Goal: Complete application form

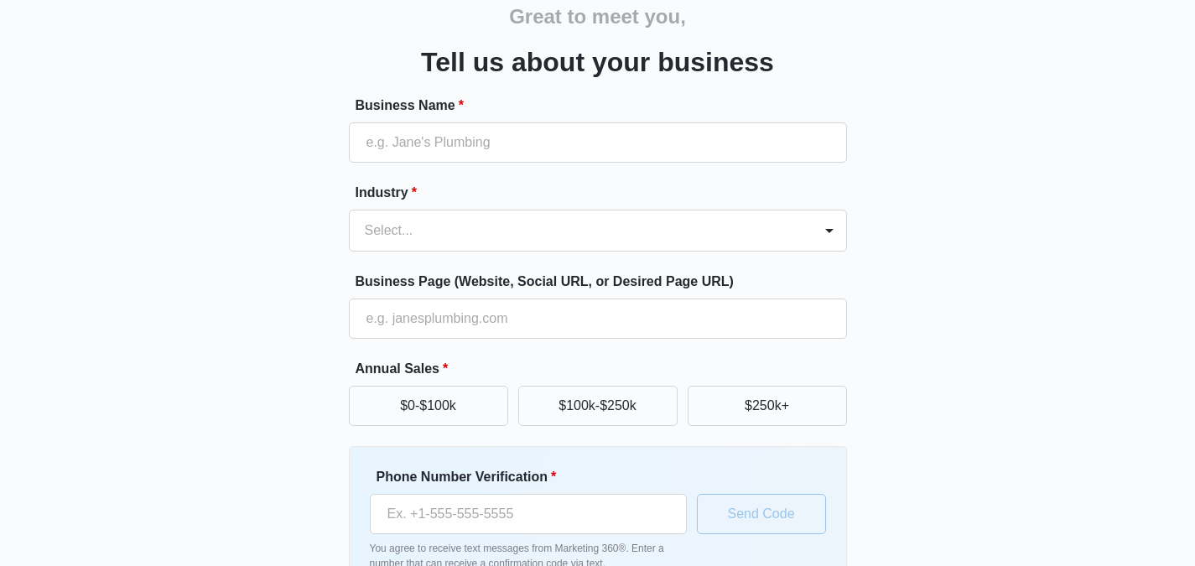
scroll to position [81, 0]
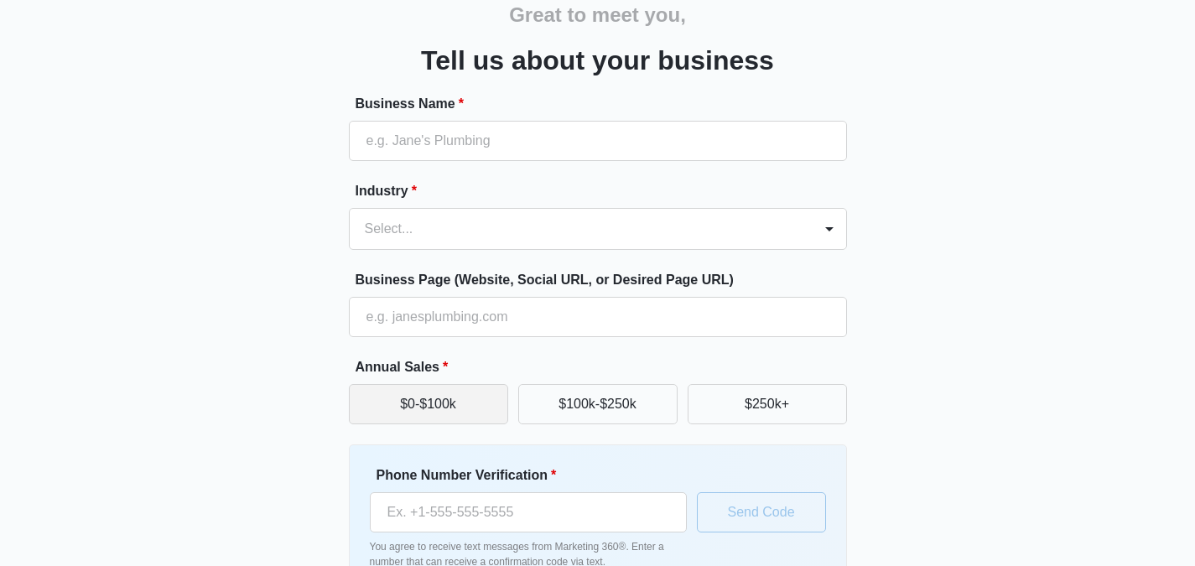
click at [428, 413] on button "$0-$100k" at bounding box center [428, 404] width 159 height 40
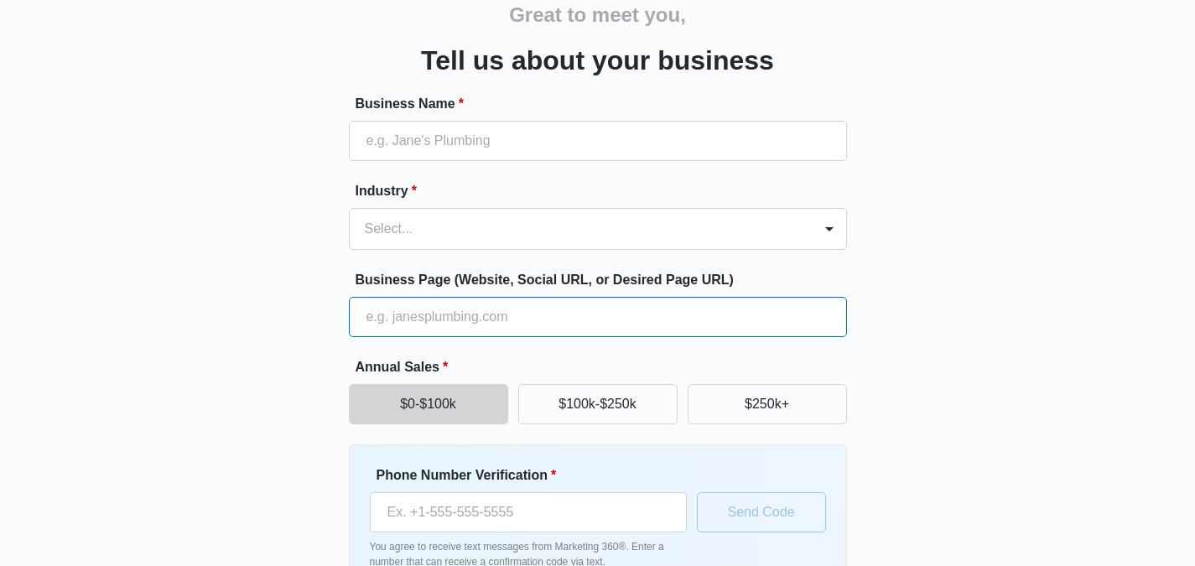
click at [415, 323] on input "Business Page (Website, Social URL, or Desired Page URL)" at bounding box center [598, 317] width 498 height 40
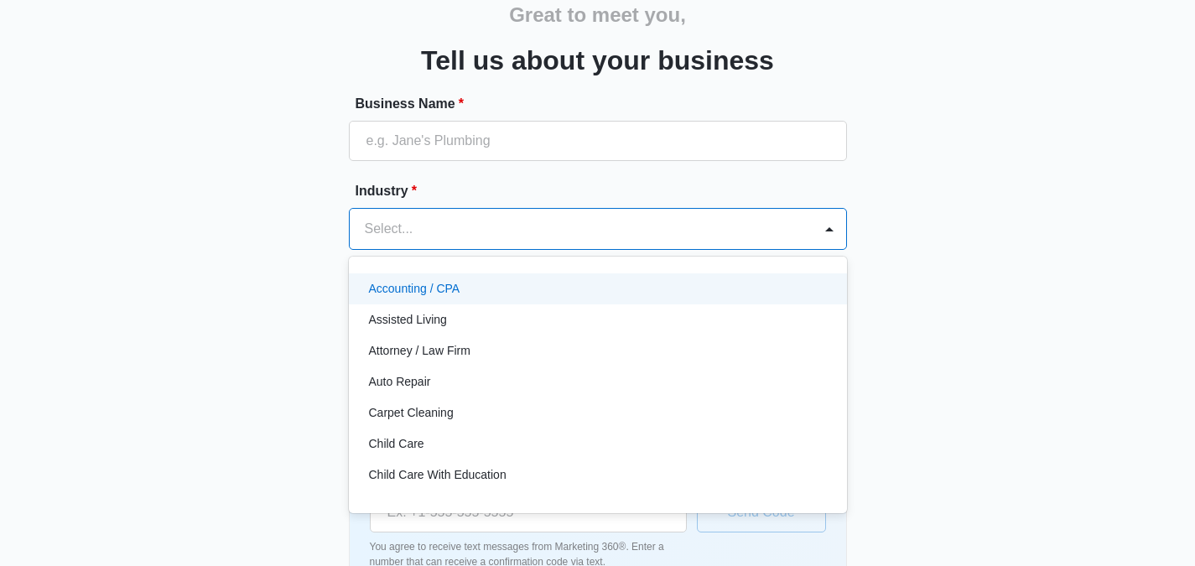
click at [385, 227] on div at bounding box center [578, 228] width 426 height 23
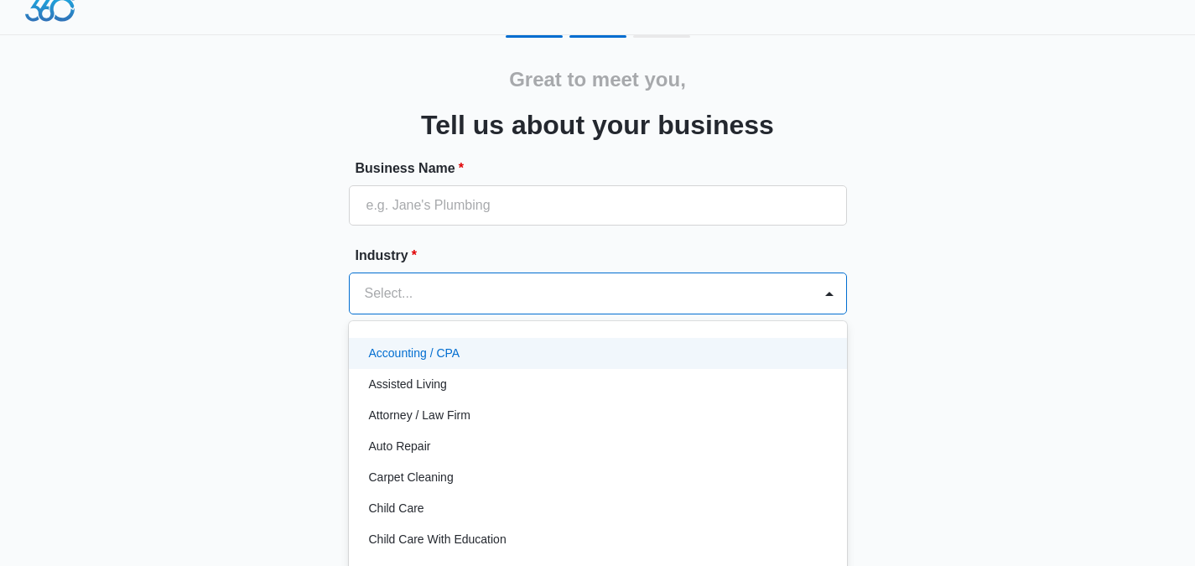
scroll to position [9, 0]
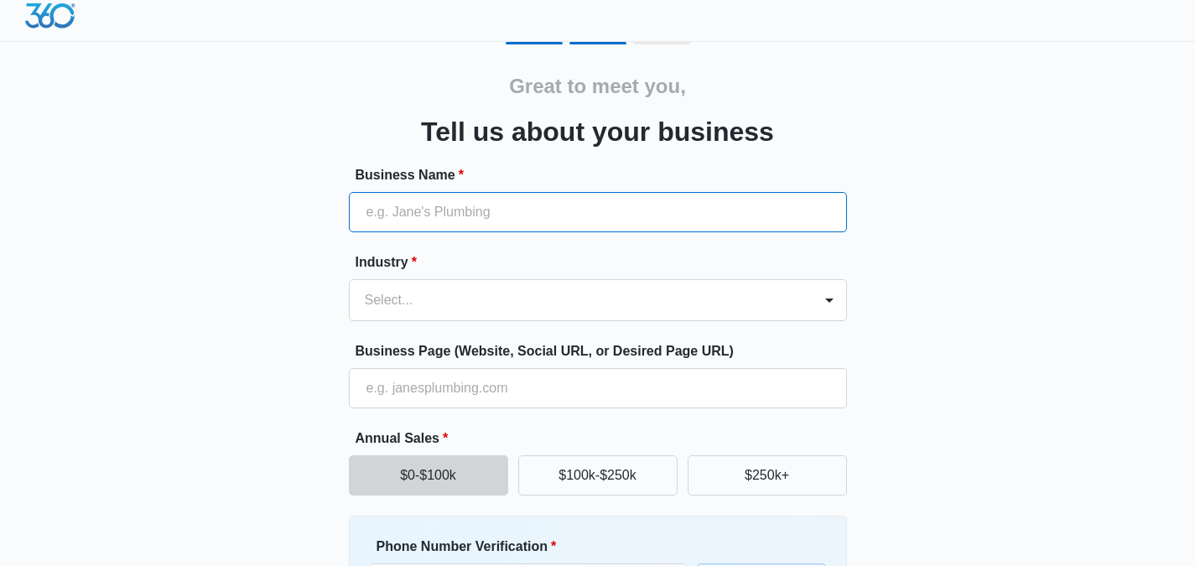
click at [417, 216] on input "Business Name *" at bounding box center [598, 212] width 498 height 40
type input "Sunny Energy RX"
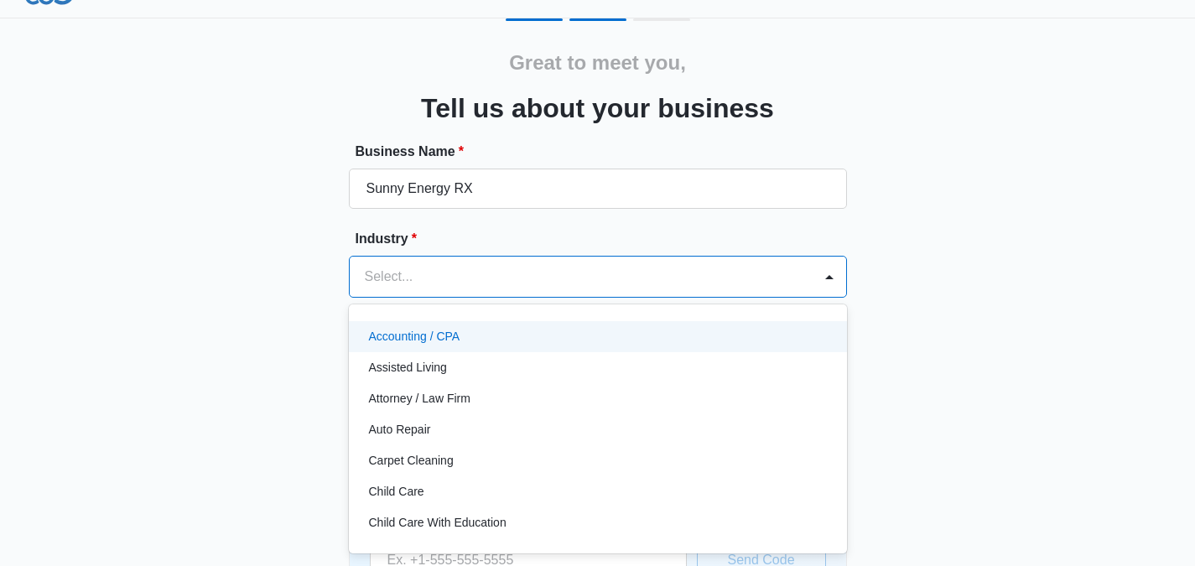
click at [428, 294] on div "Select..." at bounding box center [581, 277] width 463 height 40
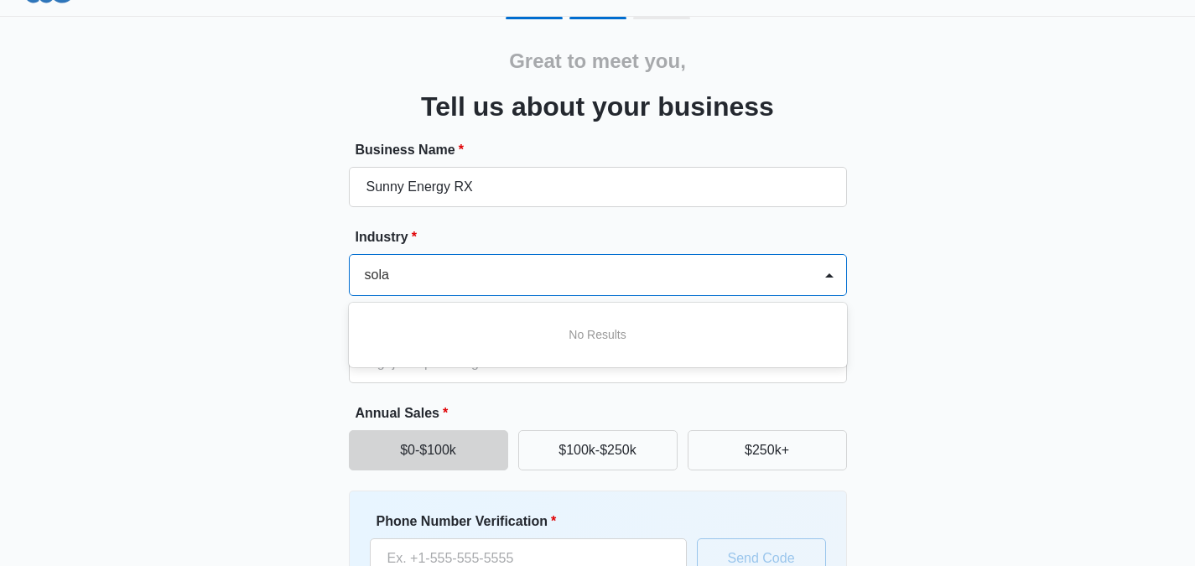
type input "solar"
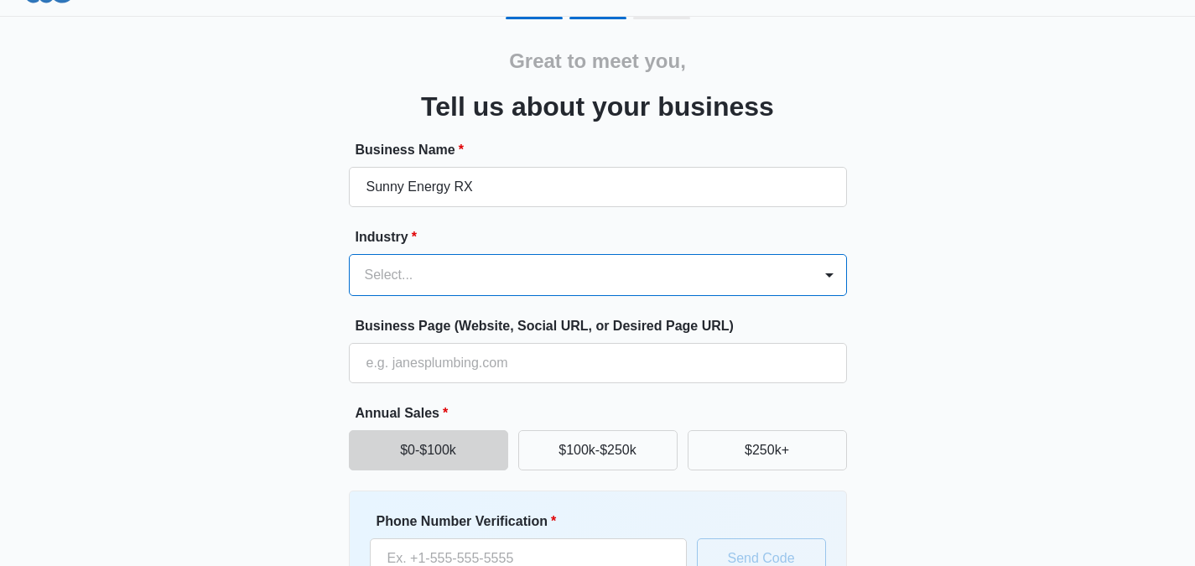
scroll to position [0, 0]
click at [451, 273] on div at bounding box center [578, 274] width 426 height 23
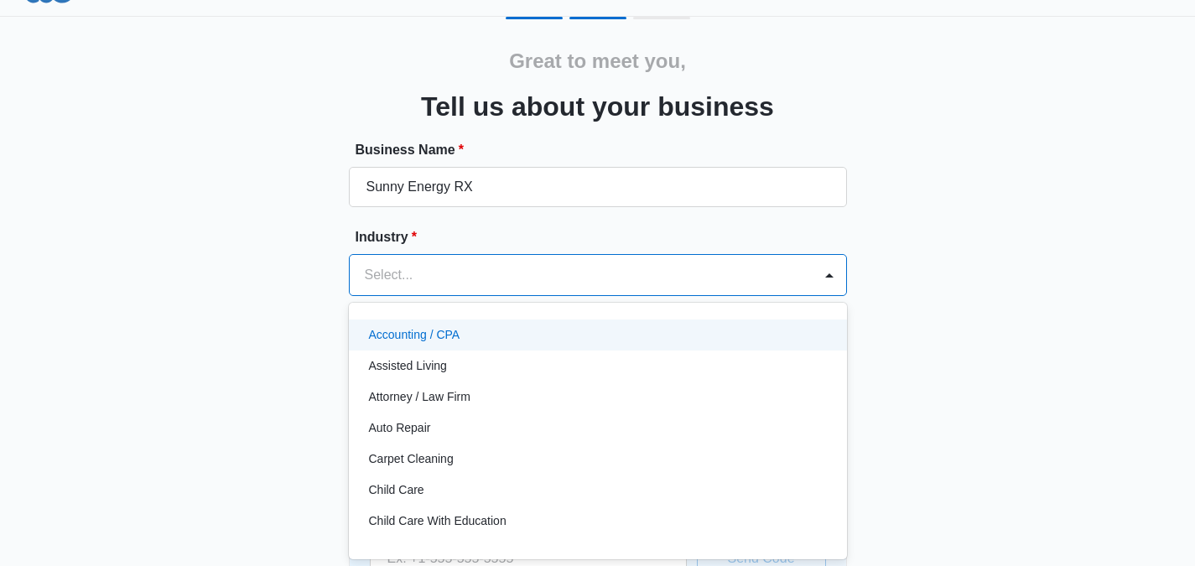
click at [796, 287] on div "Select..." at bounding box center [581, 275] width 463 height 40
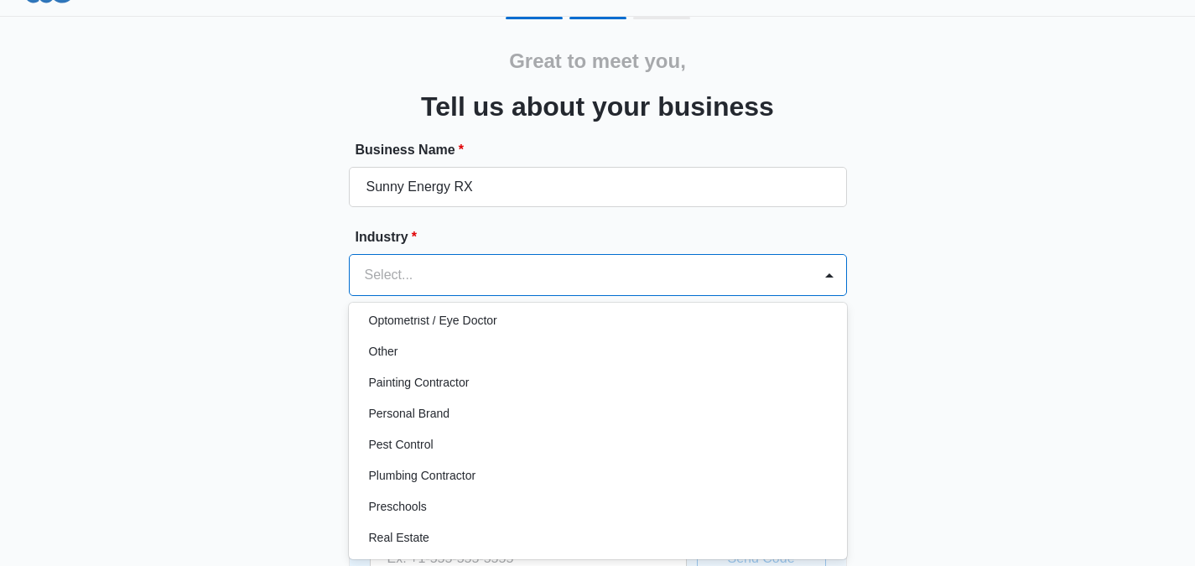
scroll to position [973, 0]
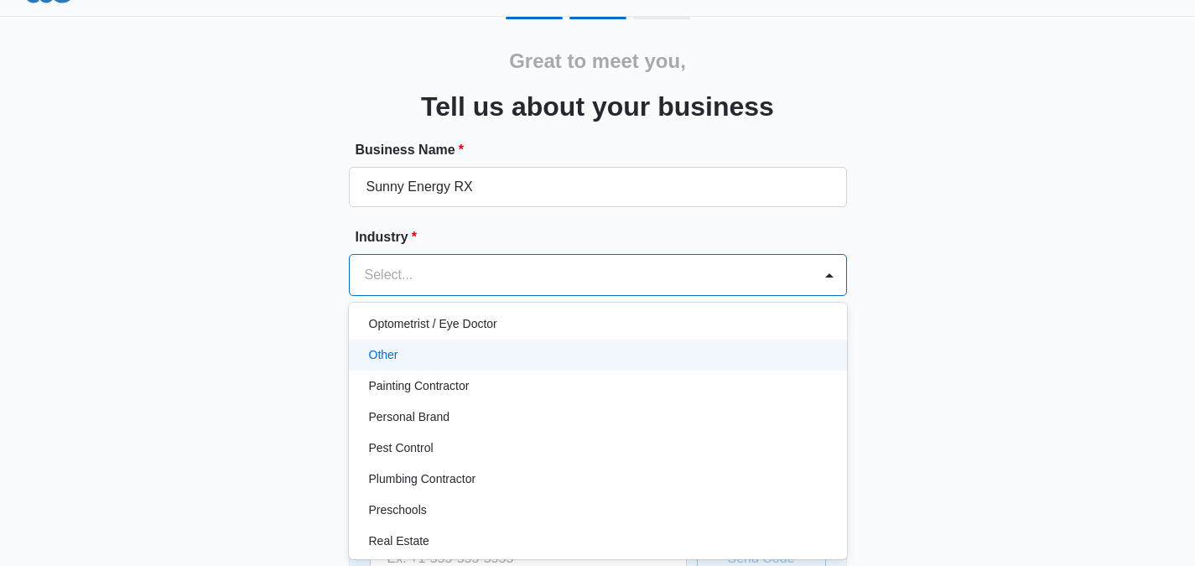
click at [387, 354] on p "Other" at bounding box center [383, 355] width 29 height 18
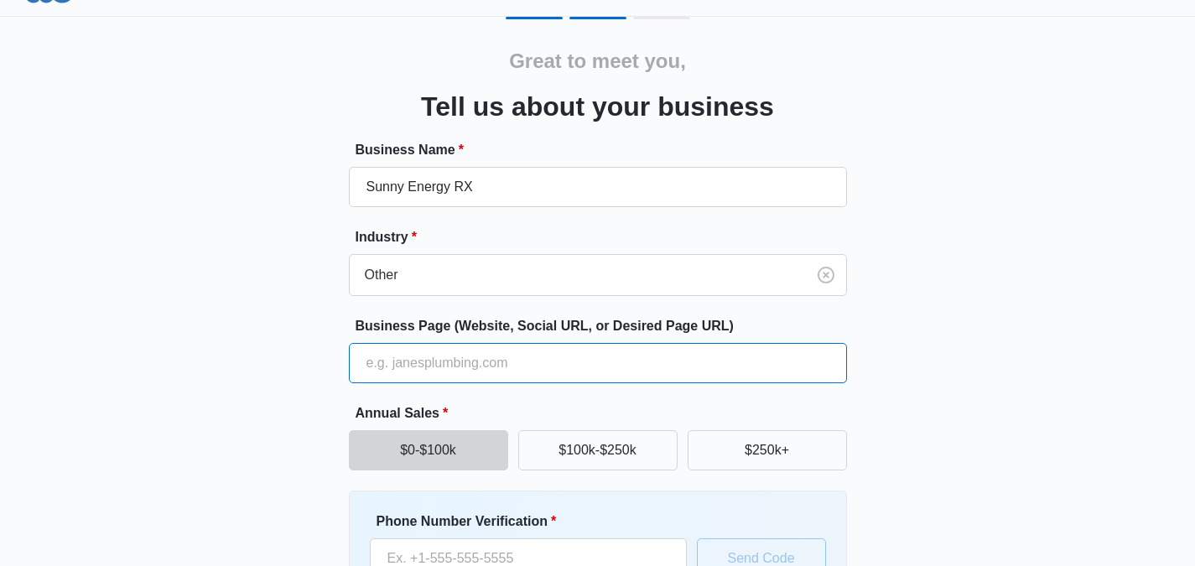
click at [421, 363] on input "Business Page (Website, Social URL, or Desired Page URL)" at bounding box center [598, 363] width 498 height 40
type input "[DOMAIN_NAME]"
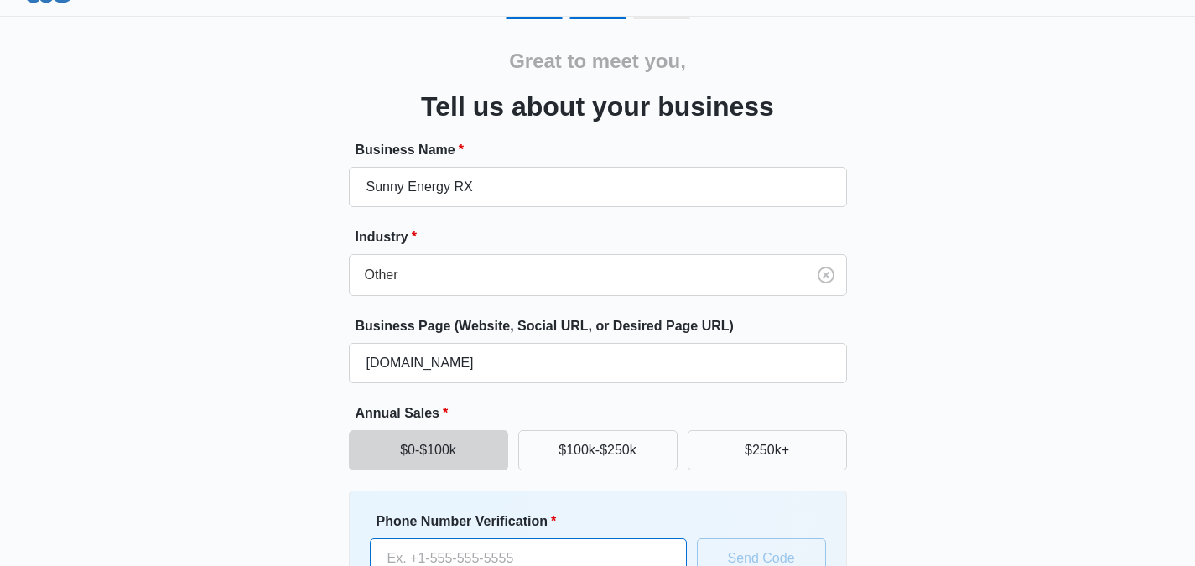
click at [490, 559] on input "Phone Number Verification *" at bounding box center [528, 558] width 317 height 40
paste input "[PHONE_NUMBER]"
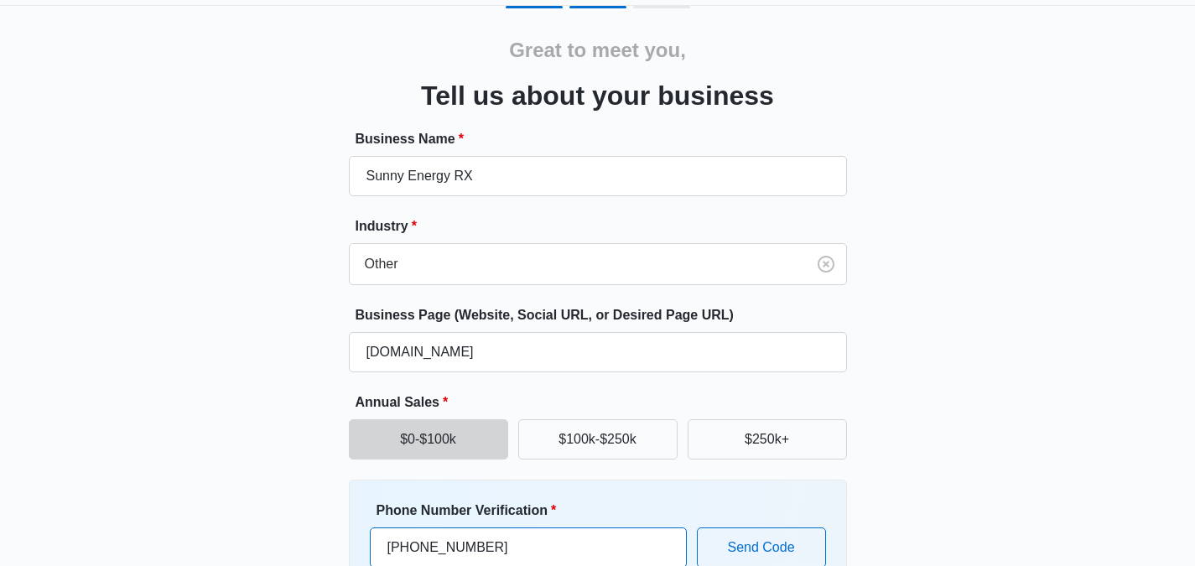
scroll to position [43, 0]
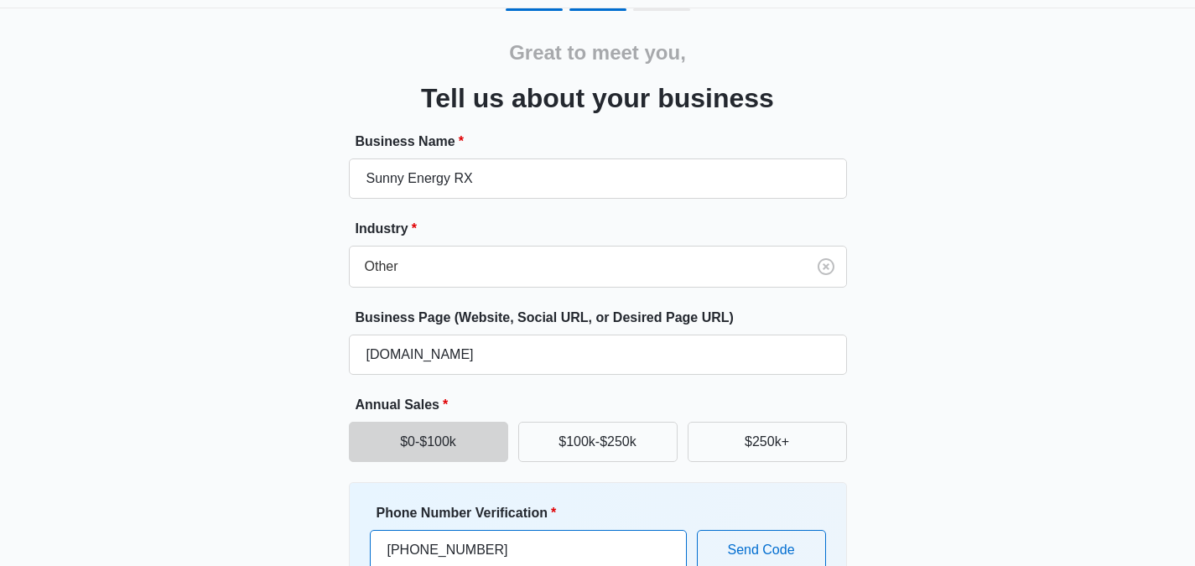
type input "[PHONE_NUMBER]"
